Goal: Information Seeking & Learning: Learn about a topic

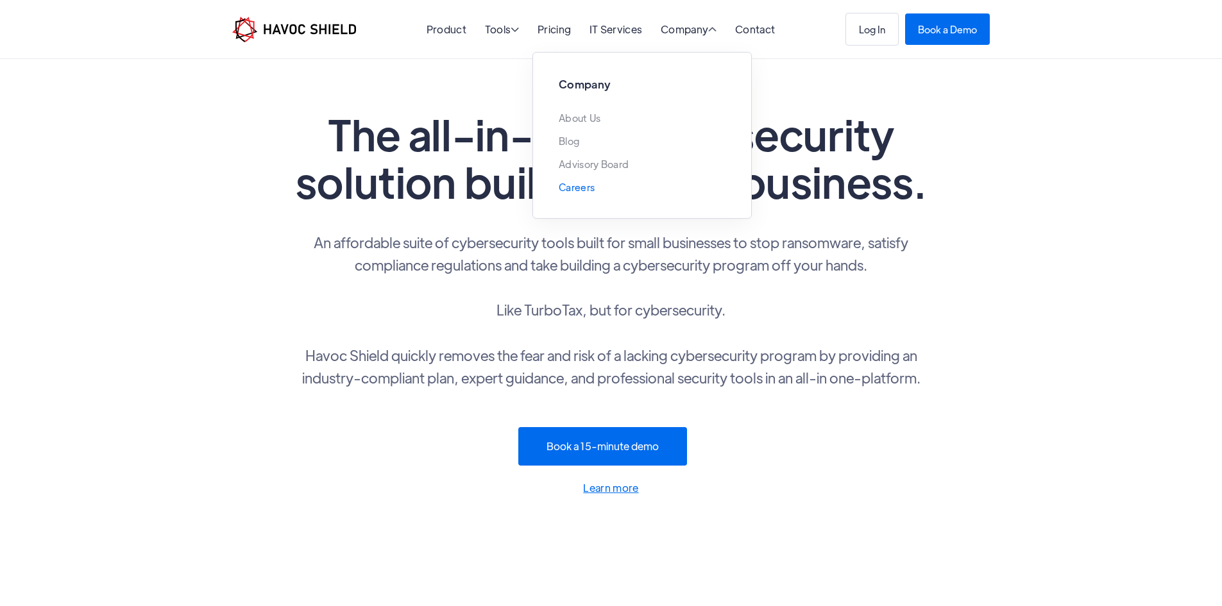
click at [579, 185] on link "Careers" at bounding box center [577, 187] width 36 height 10
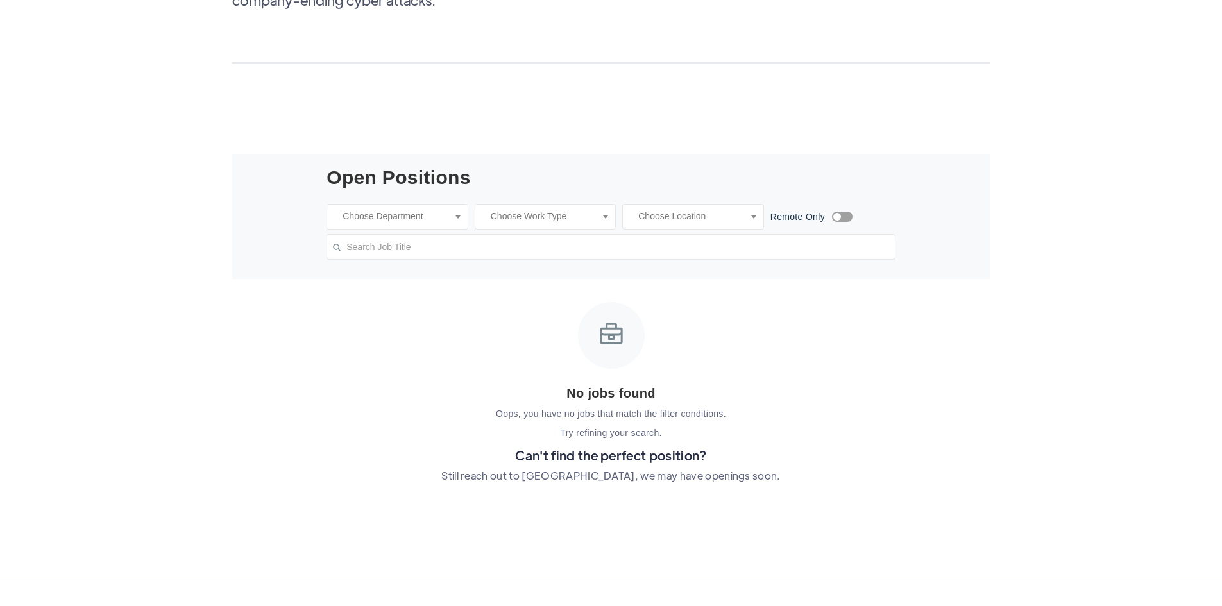
scroll to position [257, 0]
